Goal: Task Accomplishment & Management: Use online tool/utility

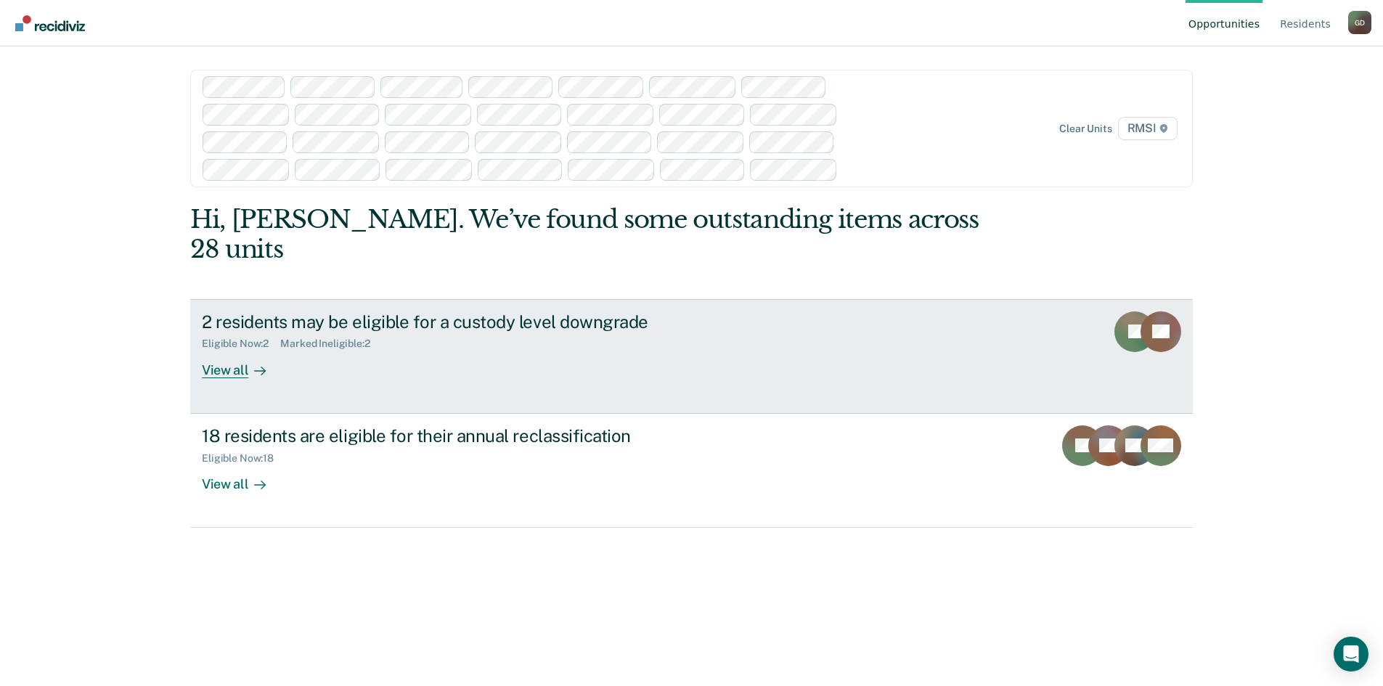
click at [234, 350] on div "View all" at bounding box center [242, 364] width 81 height 28
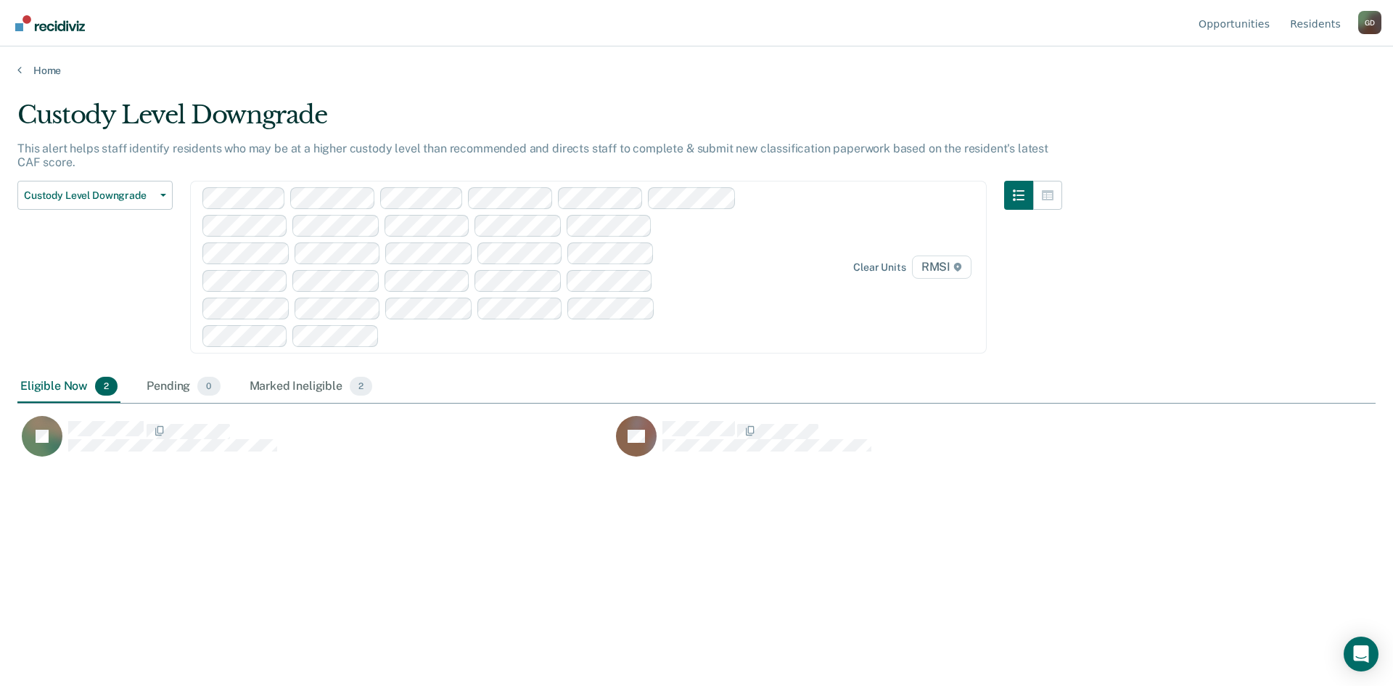
scroll to position [466, 1348]
click at [327, 389] on div "Marked Ineligible 2" at bounding box center [311, 387] width 129 height 32
drag, startPoint x: 1186, startPoint y: 283, endPoint x: 39, endPoint y: 388, distance: 1151.5
click at [38, 388] on div "Eligible Now 2" at bounding box center [68, 387] width 103 height 32
click at [78, 193] on span "Custody Level Downgrade" at bounding box center [89, 195] width 131 height 12
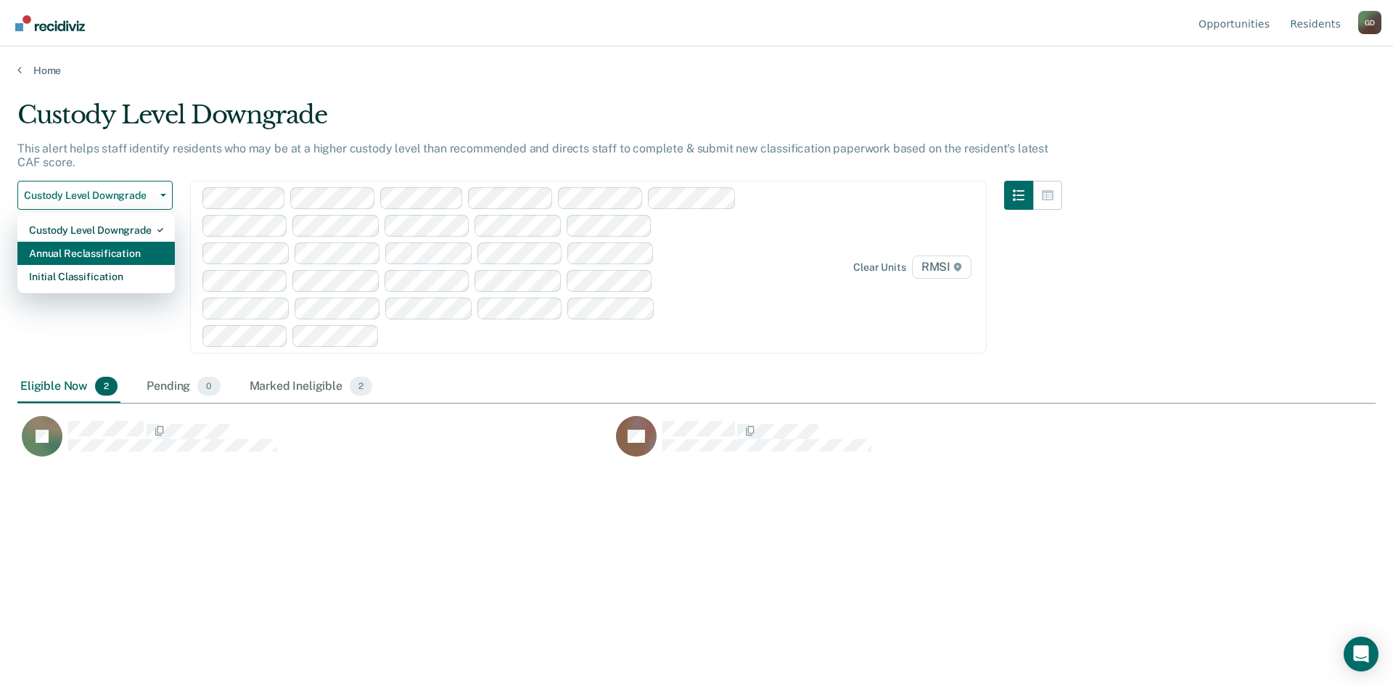
click at [98, 259] on div "Annual Reclassification" at bounding box center [96, 253] width 134 height 23
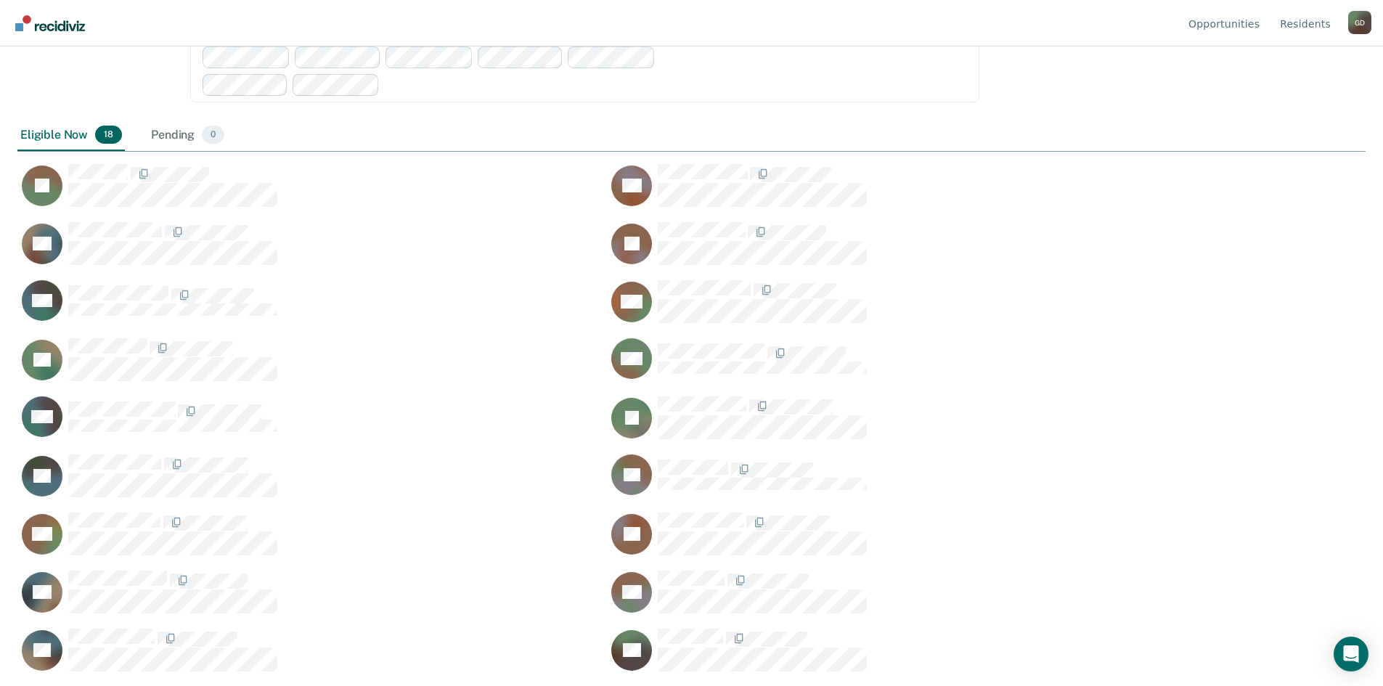
scroll to position [466, 1337]
